Goal: Understand process/instructions

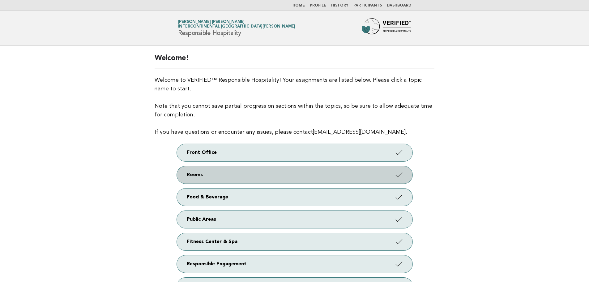
click at [228, 169] on link "Rooms" at bounding box center [294, 174] width 235 height 17
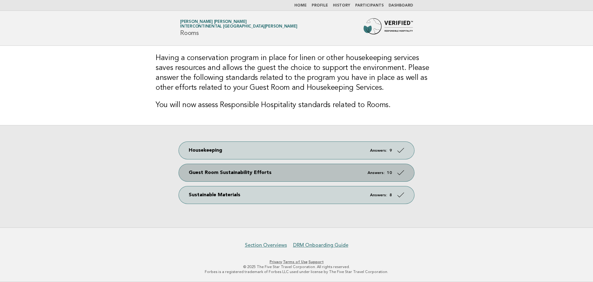
click at [280, 177] on link "Guest Room Sustainability Efforts Answers: 10" at bounding box center [296, 172] width 235 height 17
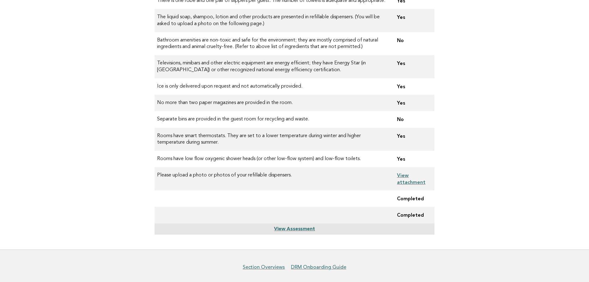
scroll to position [123, 0]
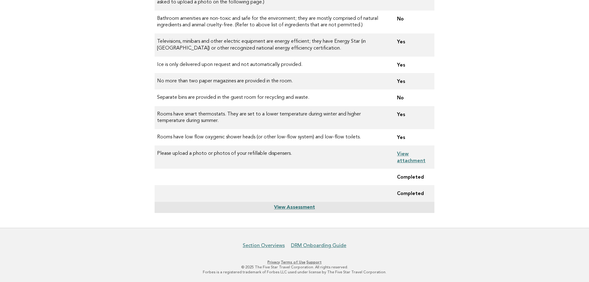
click at [295, 207] on link "View Assessment" at bounding box center [294, 207] width 41 height 5
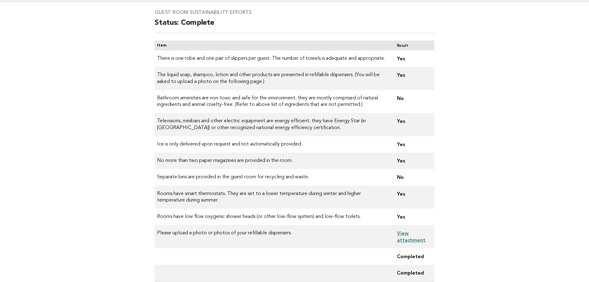
scroll to position [31, 0]
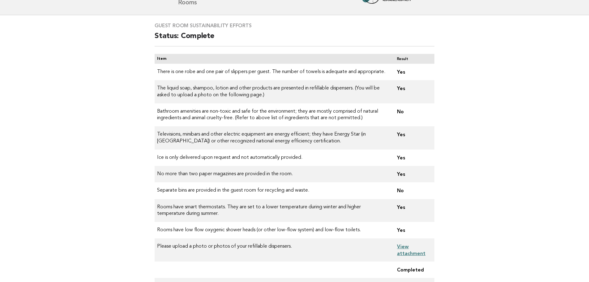
click at [402, 253] on link "View attachment" at bounding box center [411, 249] width 28 height 12
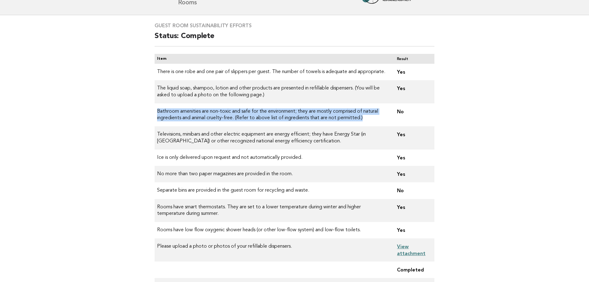
drag, startPoint x: 378, startPoint y: 120, endPoint x: 154, endPoint y: 111, distance: 223.6
click at [155, 111] on td "Bathroom amenities are non-toxic and safe for the environment; they are mostly …" at bounding box center [273, 114] width 237 height 23
